Goal: Transaction & Acquisition: Purchase product/service

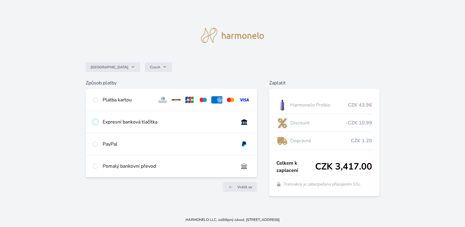
click at [94, 122] on input "radio" at bounding box center [95, 121] width 5 height 5
radio input "true"
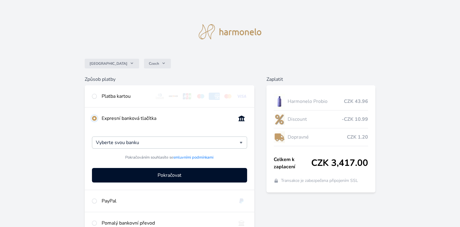
click at [95, 118] on input "radio" at bounding box center [94, 118] width 5 height 5
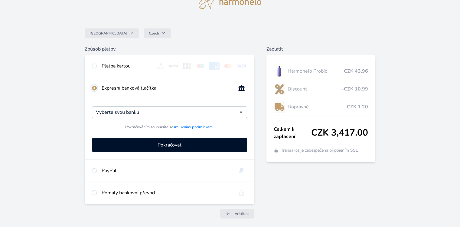
scroll to position [53, 0]
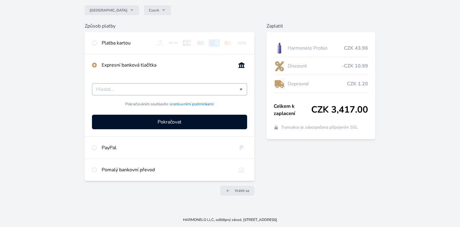
click at [168, 90] on input "Česká spořitelna Komerční banka mTransfer Fio banka Moneta Money Bank Raiffeise…" at bounding box center [167, 89] width 143 height 7
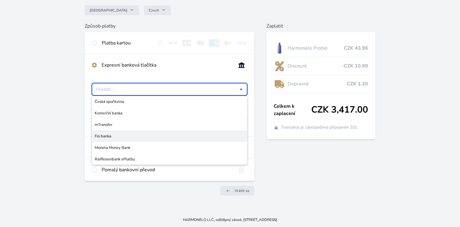
click at [115, 133] on span "Fio banka" at bounding box center [169, 136] width 149 height 6
type input "Fio banka"
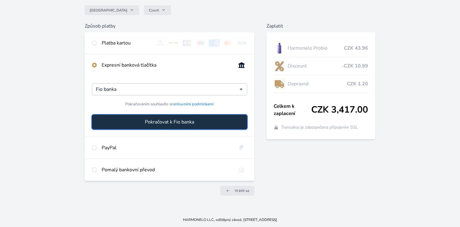
click at [165, 120] on span "Pokračovat k Fio banka" at bounding box center [169, 121] width 49 height 7
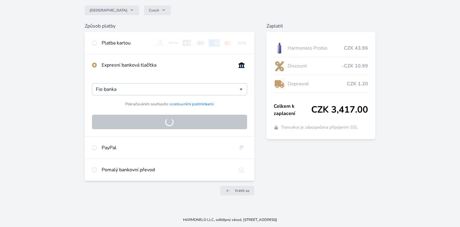
scroll to position [7, 0]
